Goal: Consume media (video, audio)

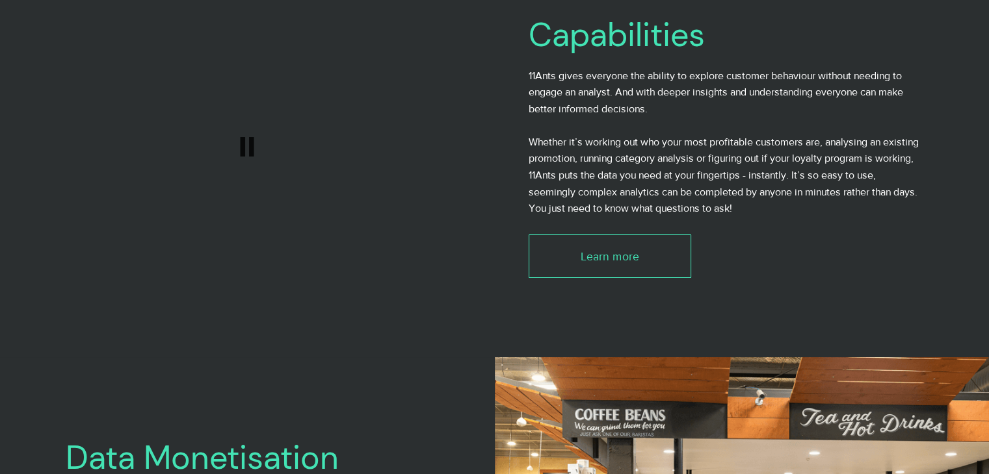
scroll to position [2464, 0]
click at [612, 47] on span "Capabilities" at bounding box center [616, 35] width 176 height 43
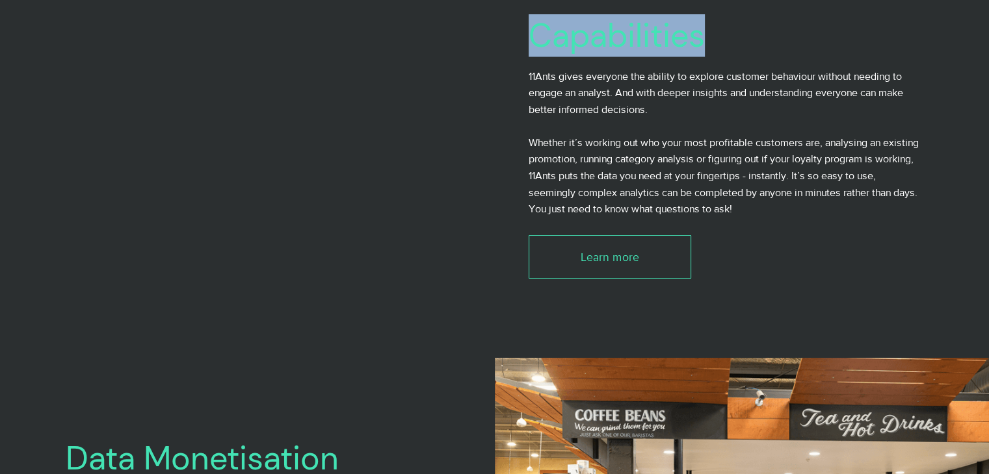
click at [612, 47] on span "Capabilities" at bounding box center [616, 35] width 176 height 43
copy span "Capabilities"
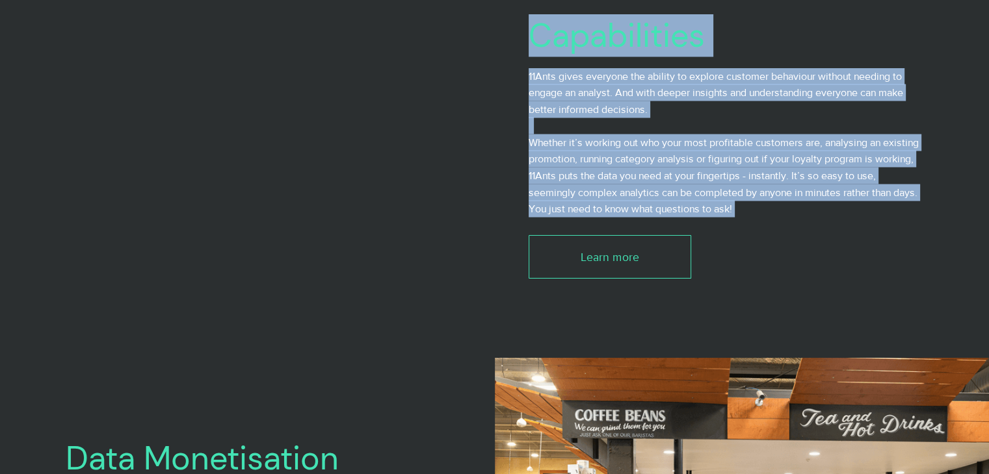
click at [744, 211] on p "Whether it’s working out who your most profitable customers are, analysing an e…" at bounding box center [725, 175] width 394 height 83
copy div "Capabilities 11Ants gives everyone the ability to explore customer behaviour wi…"
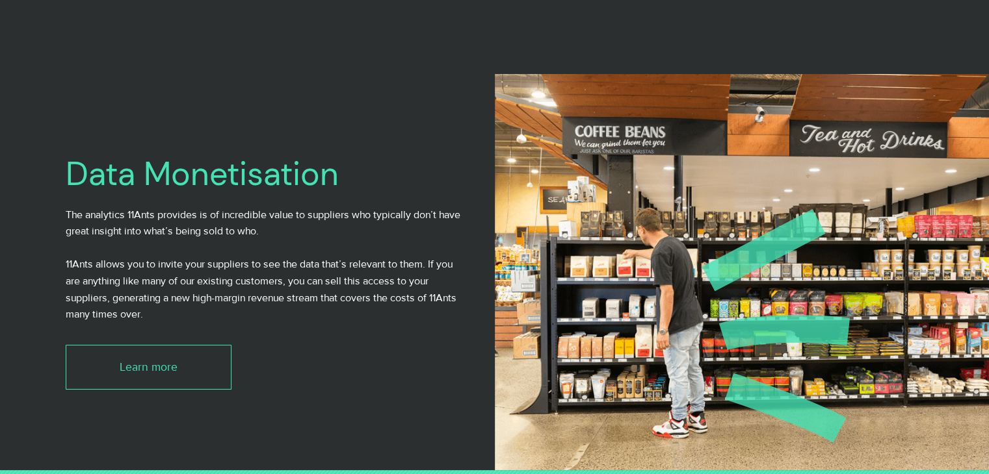
scroll to position [2751, 0]
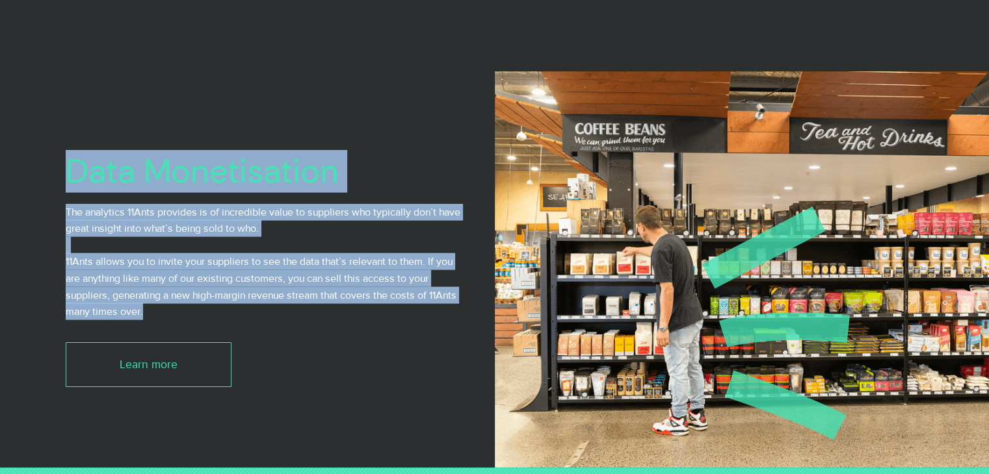
drag, startPoint x: 69, startPoint y: 175, endPoint x: 151, endPoint y: 313, distance: 160.3
click at [151, 313] on div "Data Monetisation The analytics 11Ants provides is of incredible value to suppl…" at bounding box center [267, 269] width 402 height 235
copy div "Data Monetisation The analytics 11Ants provides is of incredible value to suppl…"
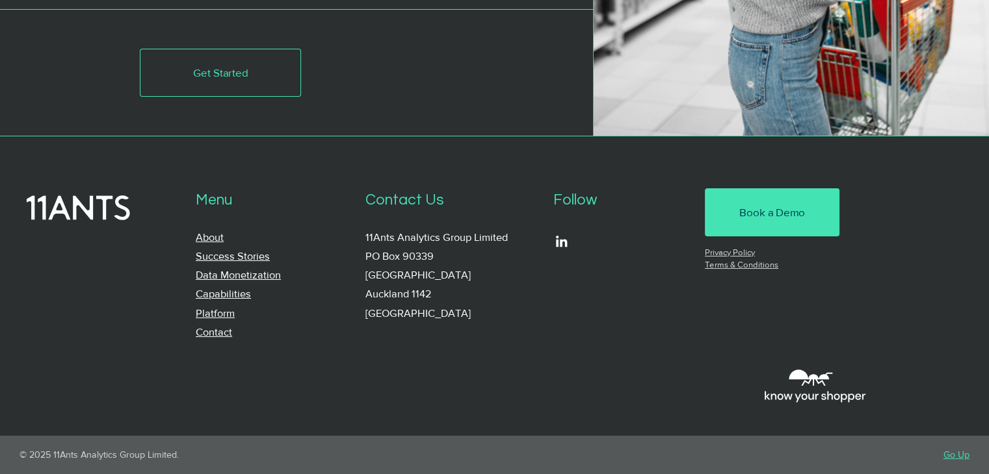
scroll to position [4630, 0]
click at [225, 319] on link "Platform" at bounding box center [215, 313] width 39 height 11
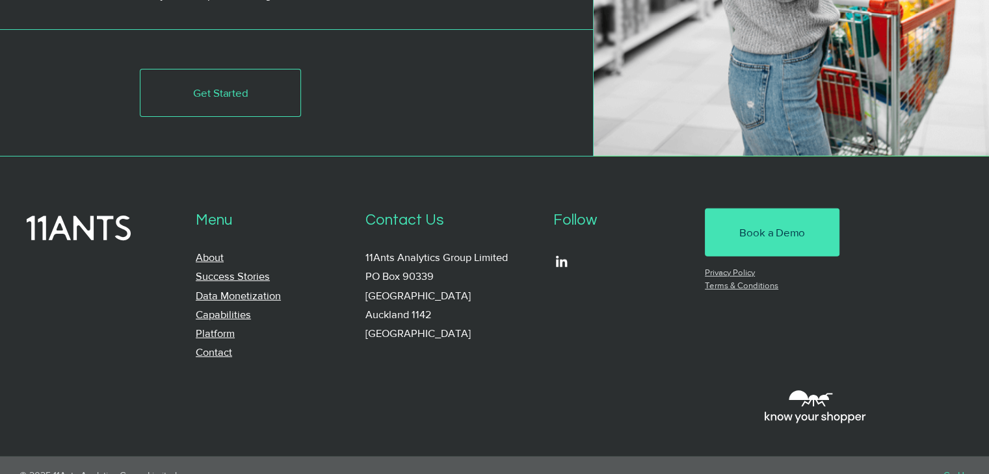
scroll to position [3925, 0]
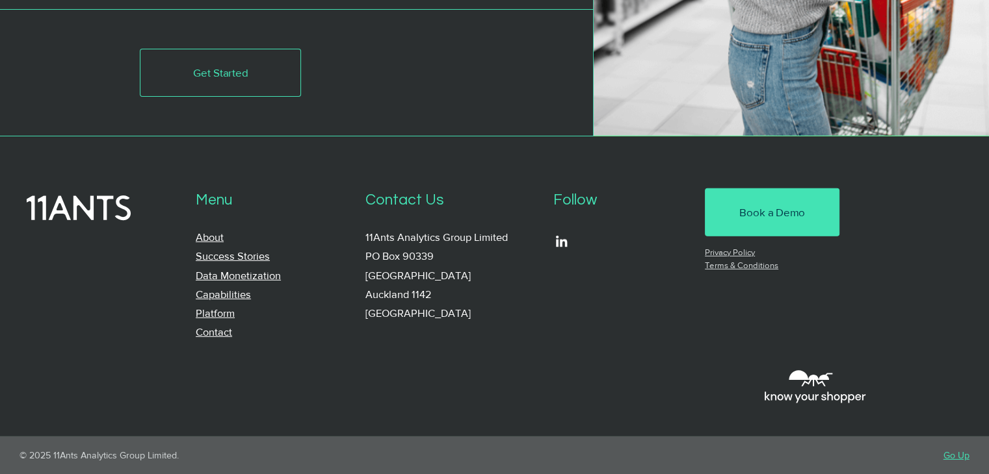
click at [207, 235] on link "About" at bounding box center [210, 237] width 28 height 11
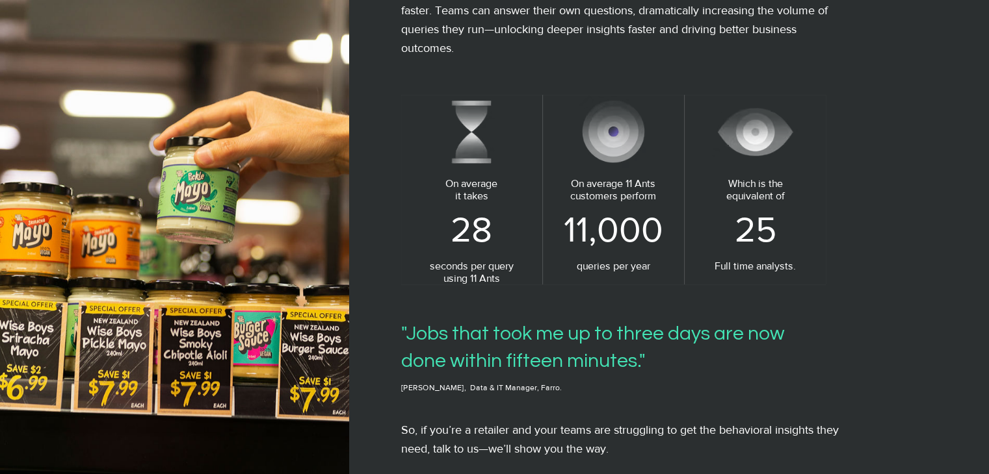
scroll to position [727, 0]
click at [207, 235] on img at bounding box center [174, 237] width 349 height 474
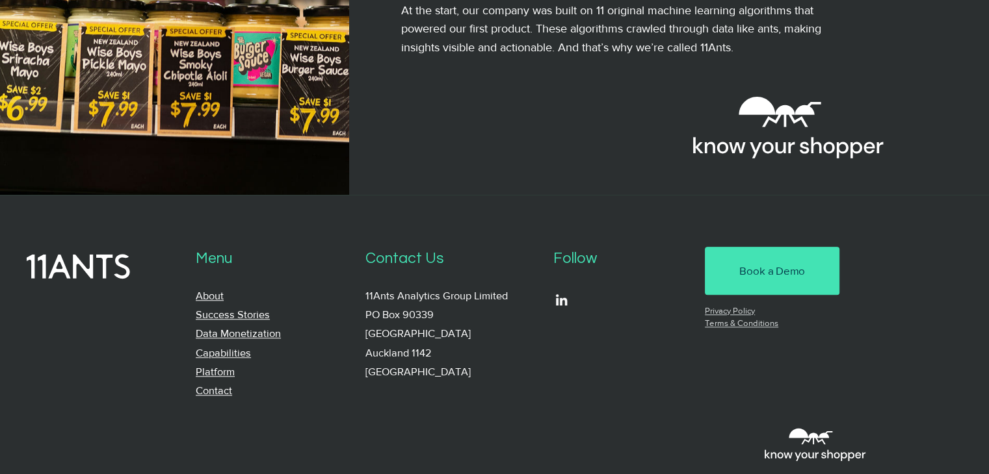
scroll to position [1313, 0]
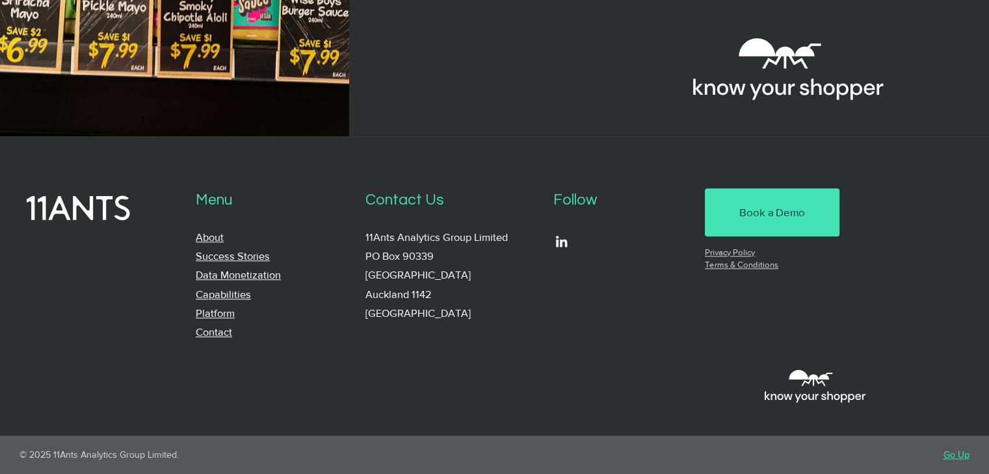
click at [226, 292] on link "Capabilities" at bounding box center [223, 294] width 55 height 11
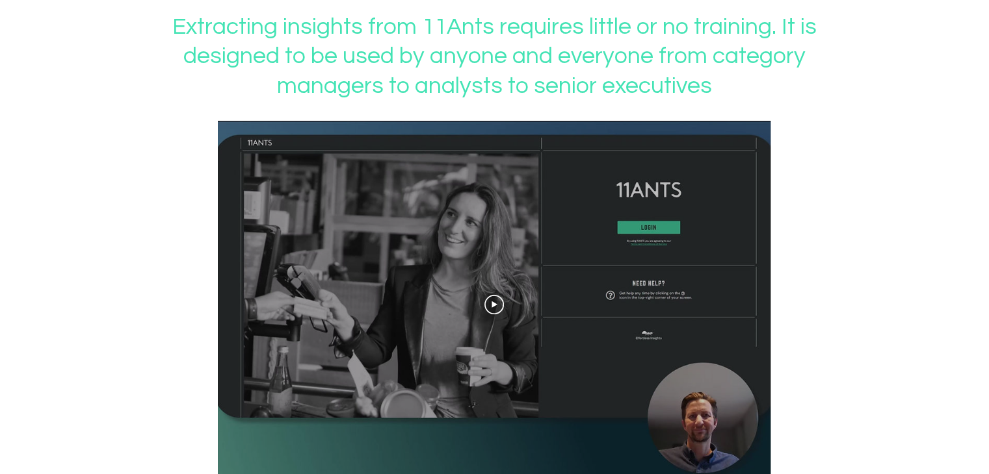
scroll to position [1162, 0]
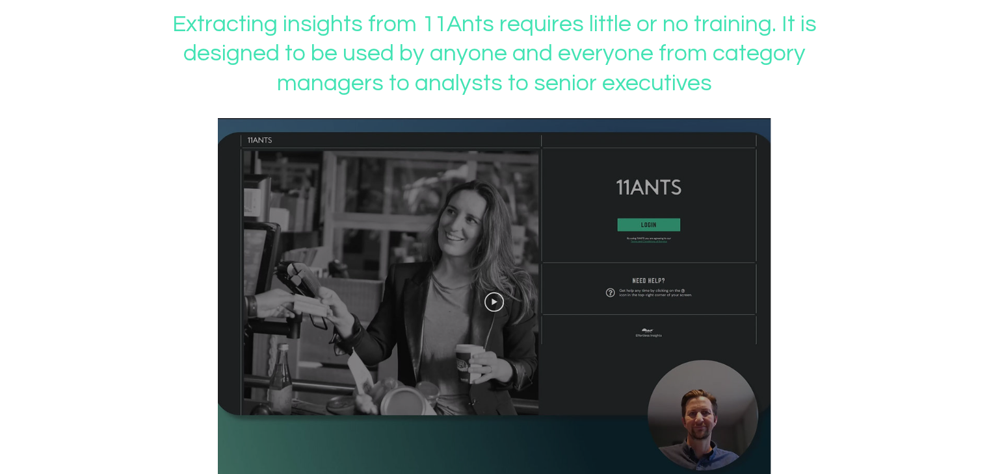
click at [497, 310] on icon "Play video" at bounding box center [493, 301] width 19 height 19
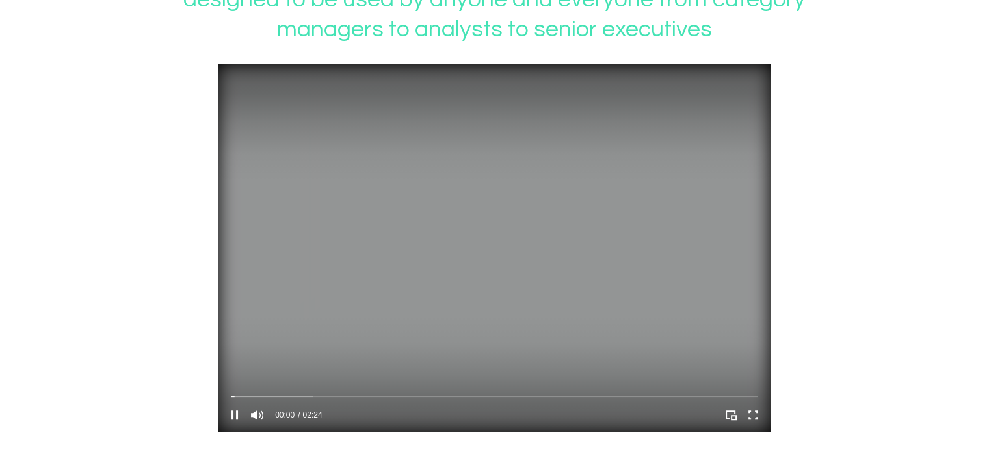
scroll to position [1219, 0]
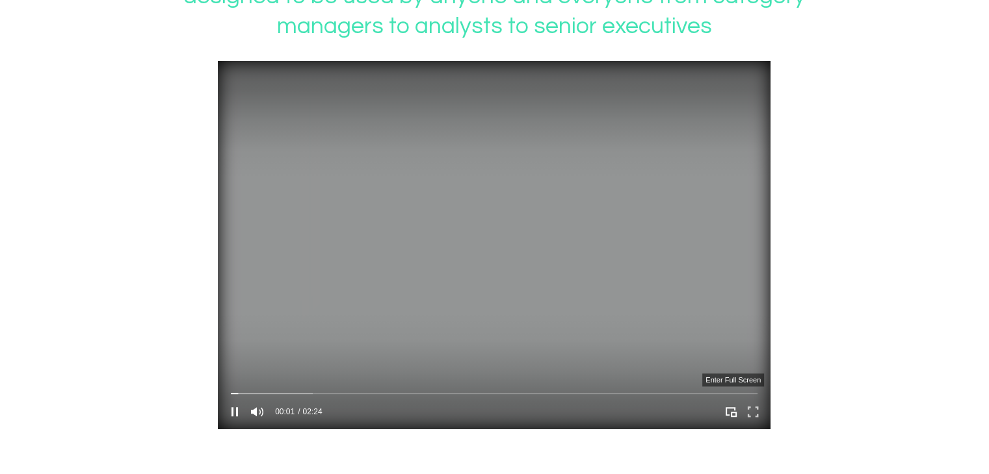
click at [754, 419] on icon "Enter full screen" at bounding box center [753, 412] width 20 height 20
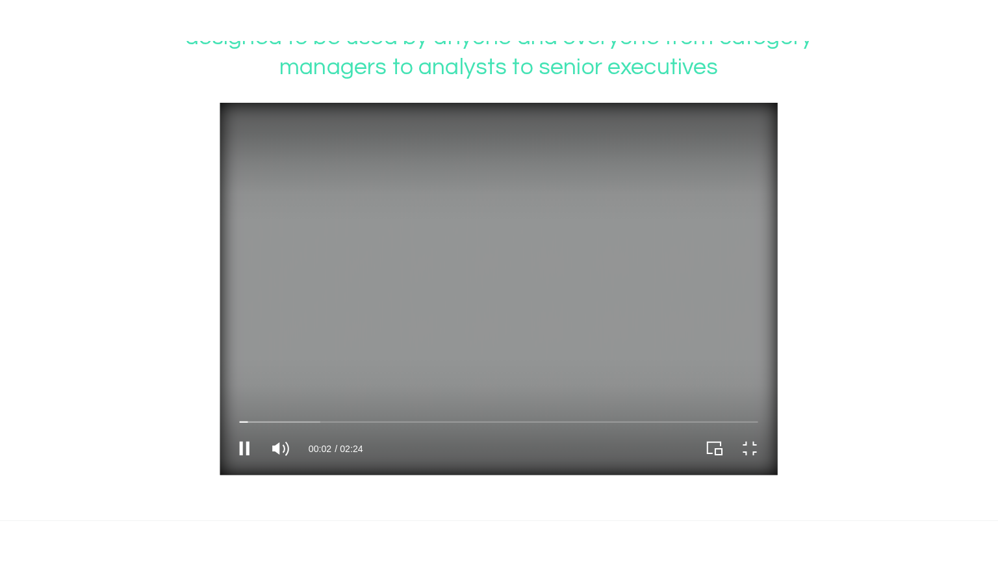
scroll to position [0, 0]
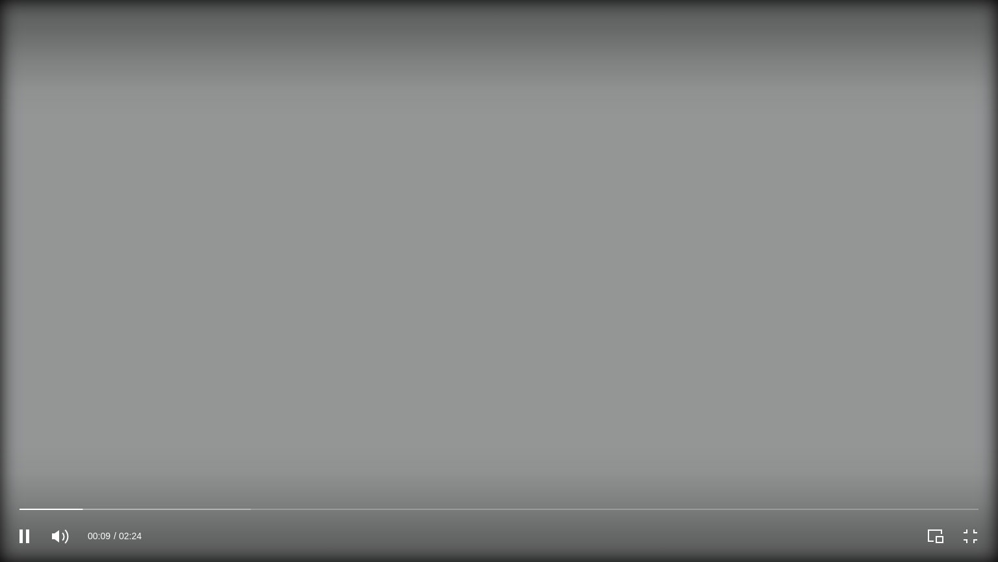
click at [959, 474] on button "Exit full screen" at bounding box center [970, 536] width 23 height 23
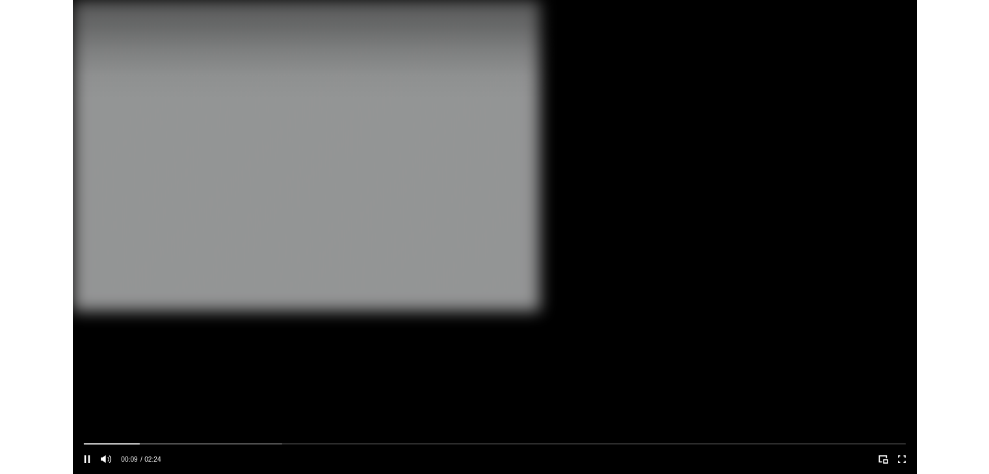
scroll to position [1219, 0]
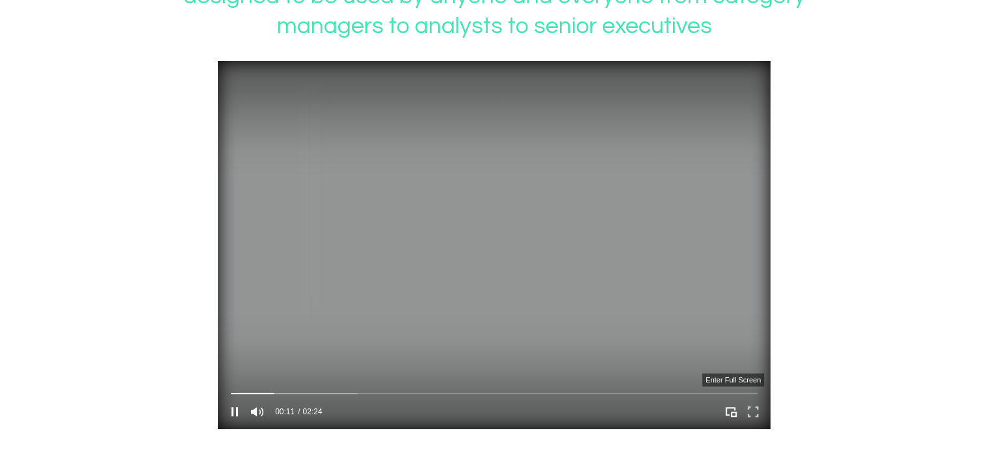
click at [747, 418] on icon "Enter full screen" at bounding box center [753, 412] width 20 height 20
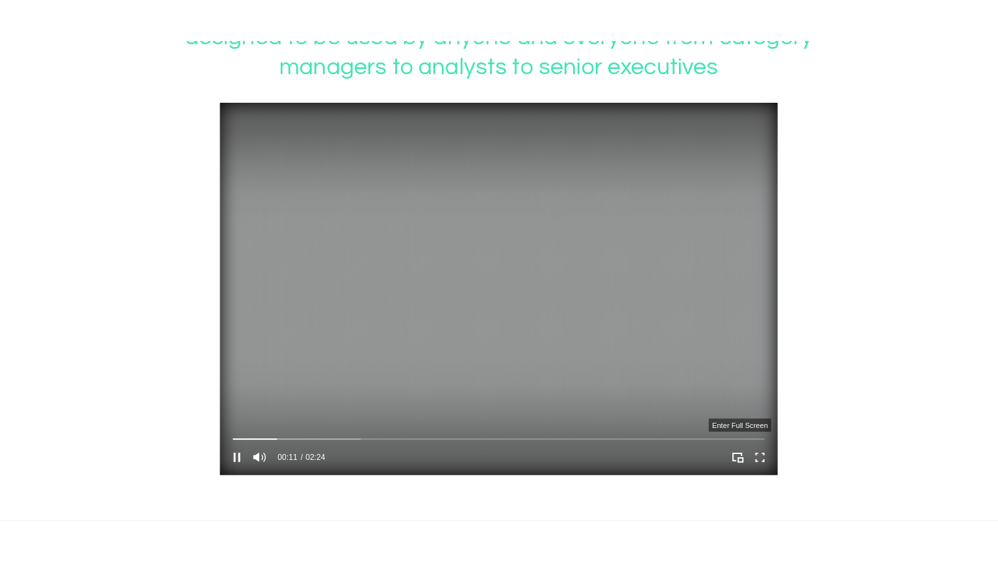
scroll to position [0, 0]
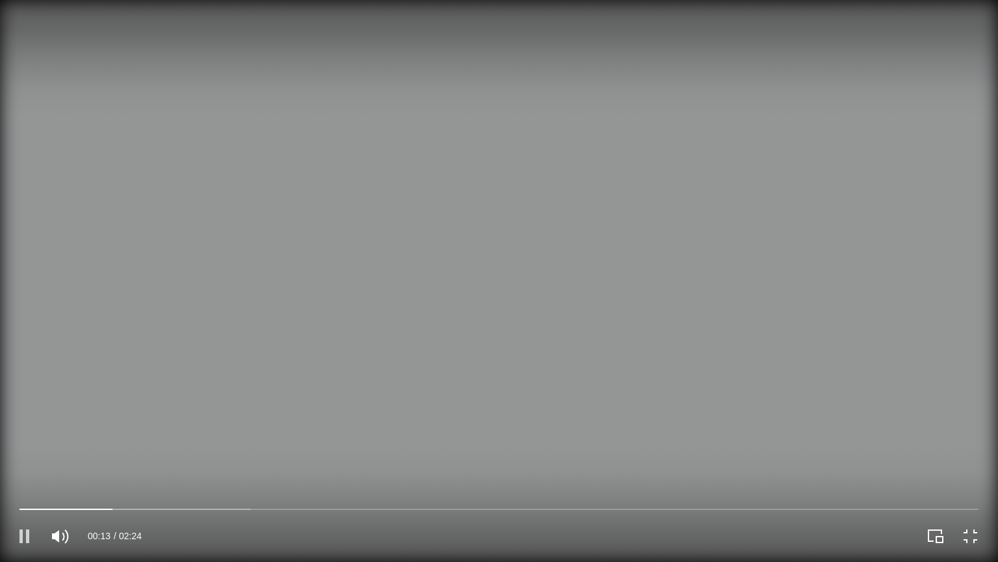
click at [16, 474] on icon "Pause" at bounding box center [24, 536] width 23 height 23
click at [16, 474] on icon "Play" at bounding box center [24, 536] width 23 height 23
click at [69, 474] on div at bounding box center [498, 508] width 959 height 5
click at [31, 474] on icon "Pause" at bounding box center [24, 536] width 23 height 23
click at [31, 474] on icon "Play" at bounding box center [24, 536] width 23 height 23
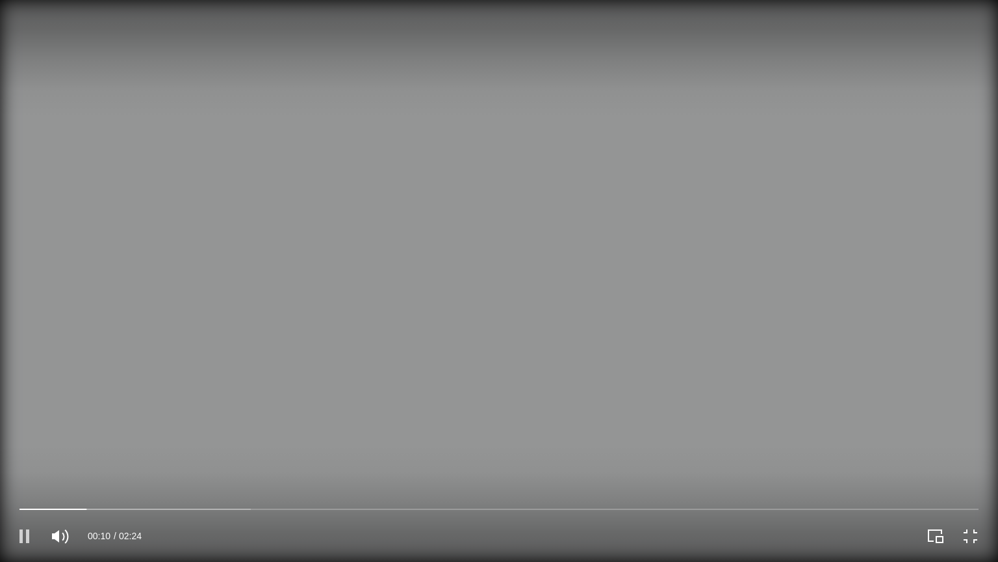
click at [31, 474] on icon "Pause" at bounding box center [24, 536] width 23 height 23
click at [27, 474] on icon "Play" at bounding box center [24, 536] width 23 height 23
click at [27, 474] on icon "Pause" at bounding box center [24, 536] width 23 height 23
click at [286, 253] on video at bounding box center [499, 281] width 998 height 562
click at [27, 474] on icon "Play" at bounding box center [24, 536] width 10 height 14
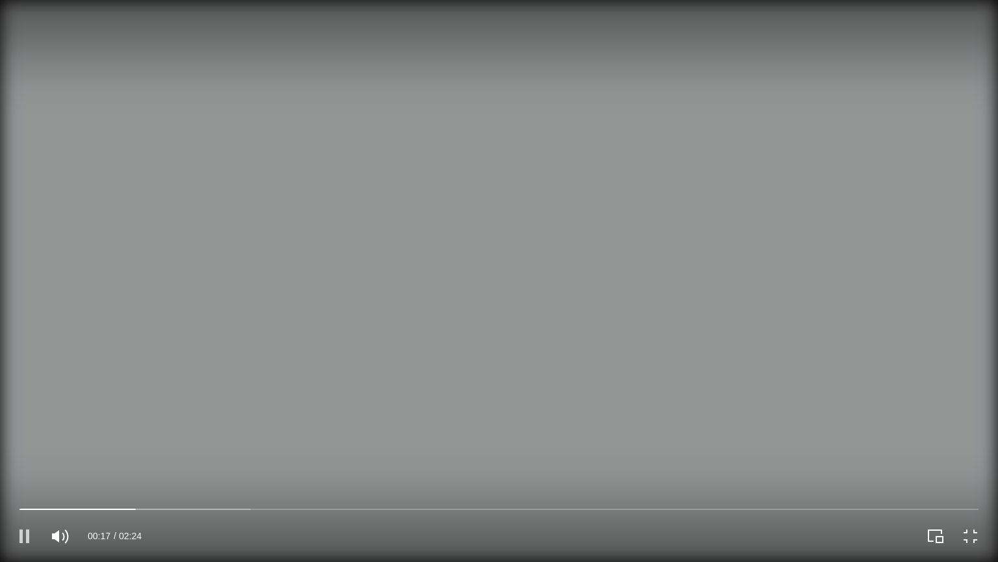
click at [13, 474] on button "Pause" at bounding box center [24, 536] width 23 height 23
click at [13, 474] on button "Play" at bounding box center [24, 536] width 23 height 23
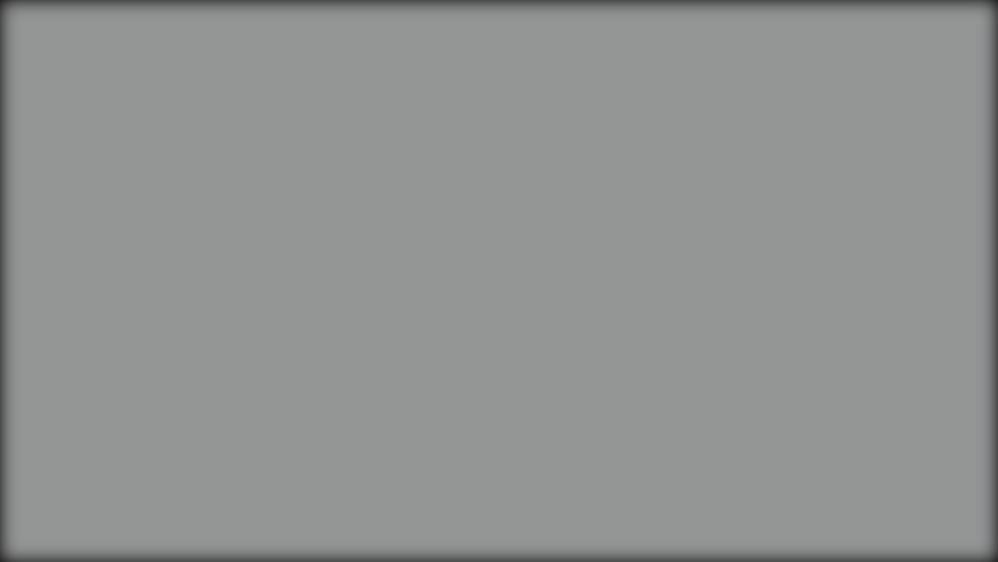
click at [13, 474] on button "Pause" at bounding box center [24, 536] width 23 height 23
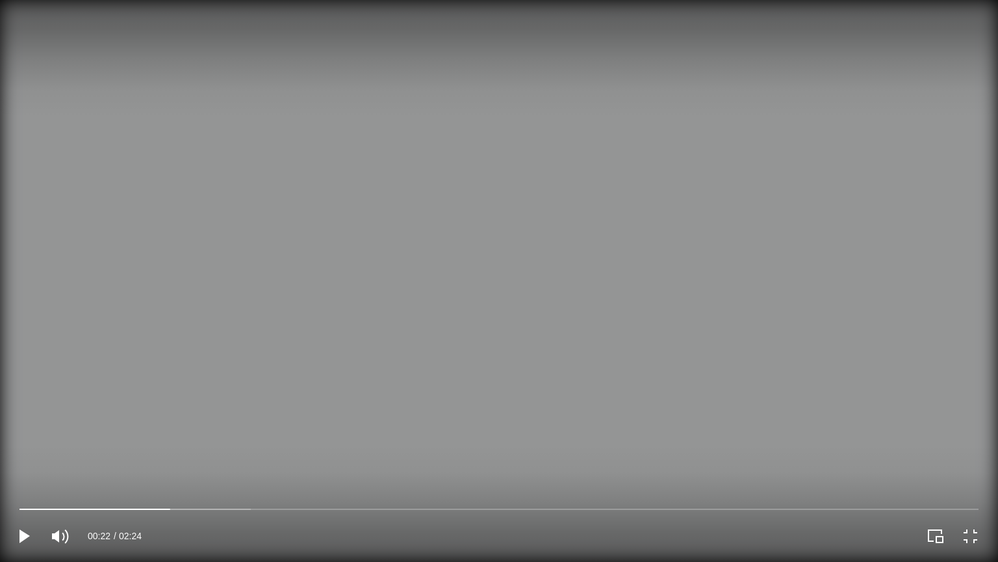
click at [554, 100] on video at bounding box center [499, 281] width 998 height 562
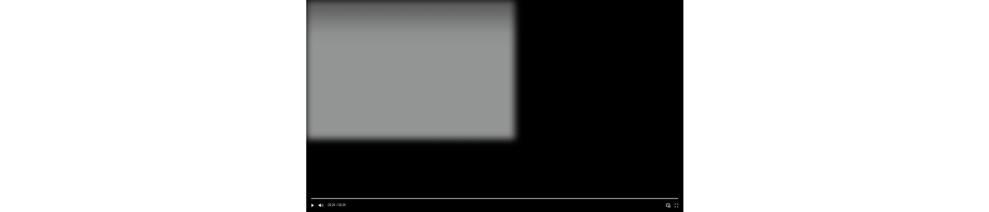
scroll to position [1219, 0]
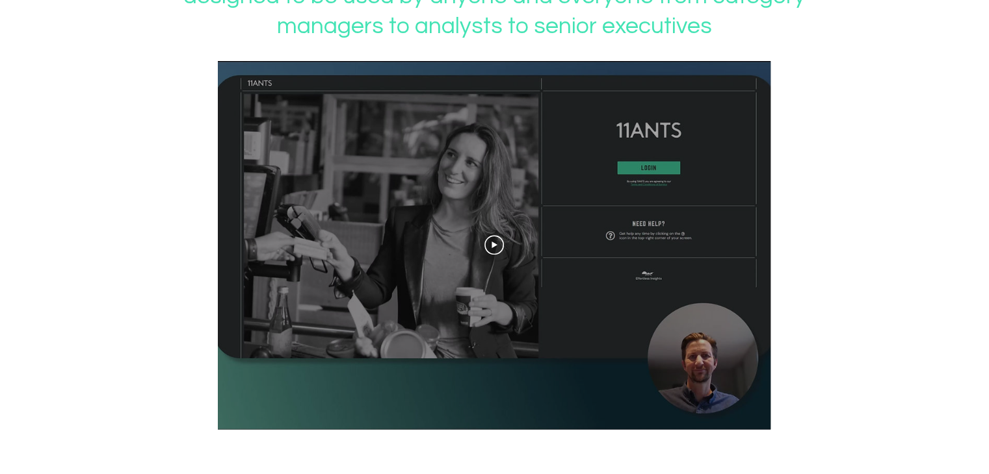
click at [562, 132] on div at bounding box center [494, 245] width 552 height 369
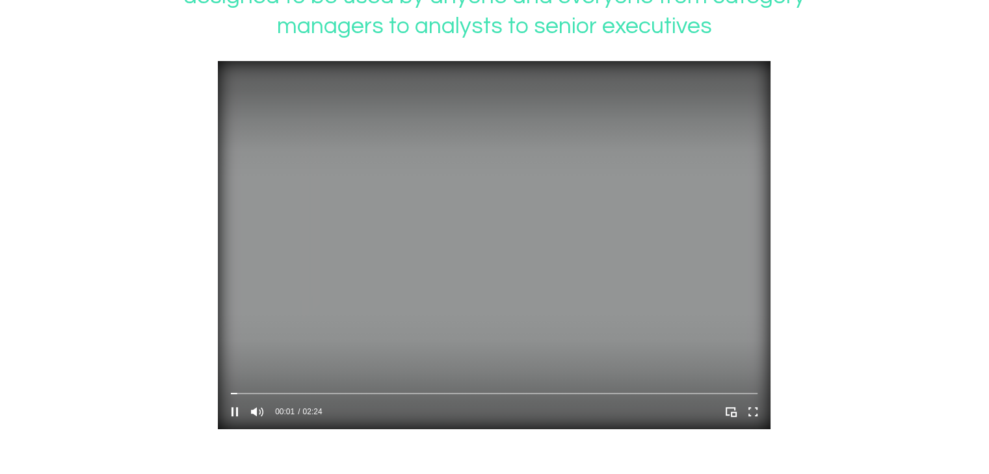
click at [458, 185] on video at bounding box center [494, 245] width 552 height 369
click at [778, 248] on div at bounding box center [494, 191] width 680 height 477
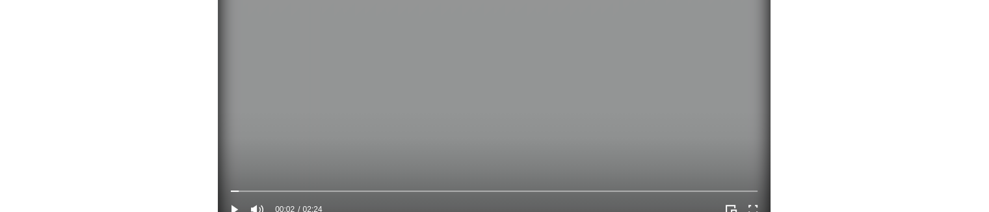
scroll to position [1430, 0]
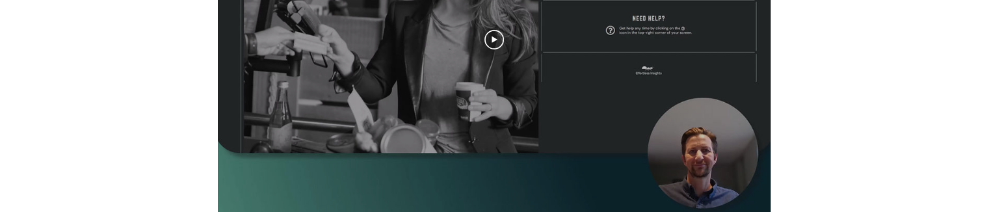
scroll to position [1426, 0]
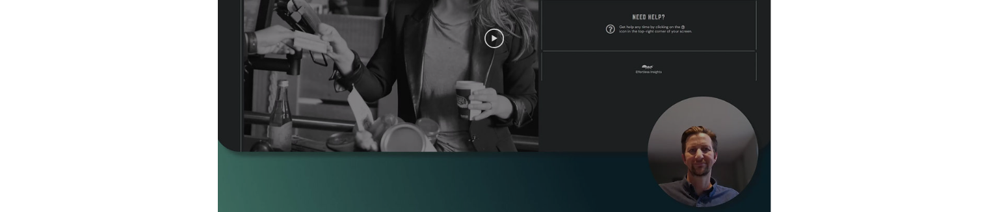
click at [497, 39] on icon "Play video" at bounding box center [493, 38] width 19 height 19
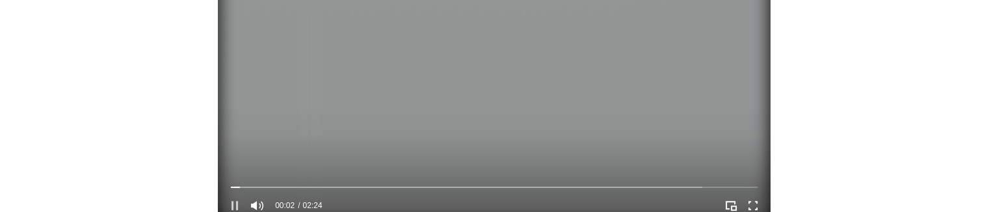
click at [237, 205] on icon "Pause" at bounding box center [234, 205] width 17 height 17
